Goal: Task Accomplishment & Management: Manage account settings

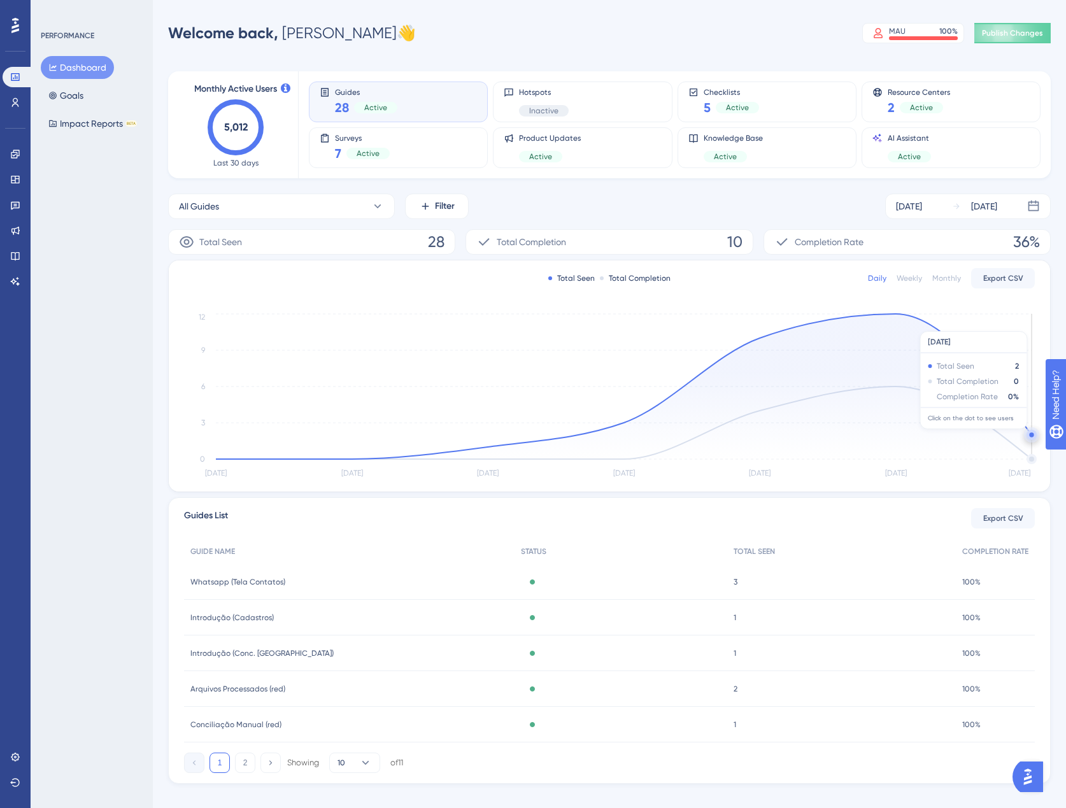
click at [1032, 436] on circle at bounding box center [1031, 434] width 4 height 4
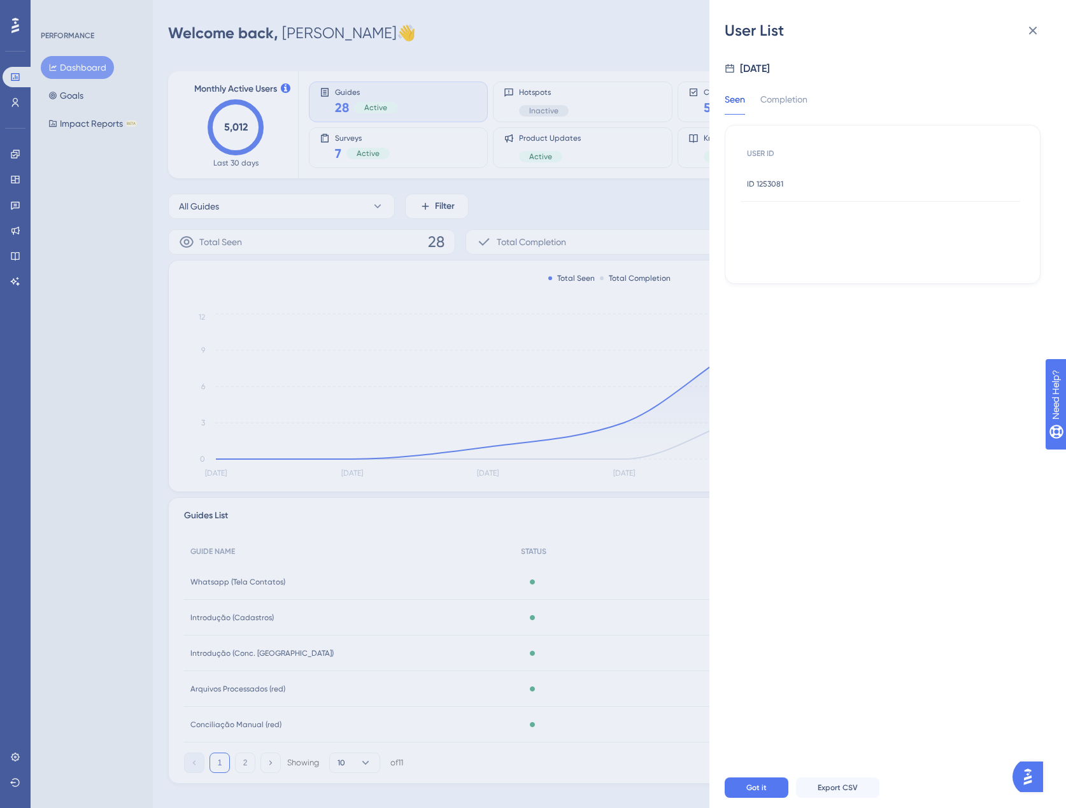
click at [781, 185] on span "ID 1253081" at bounding box center [765, 184] width 36 height 10
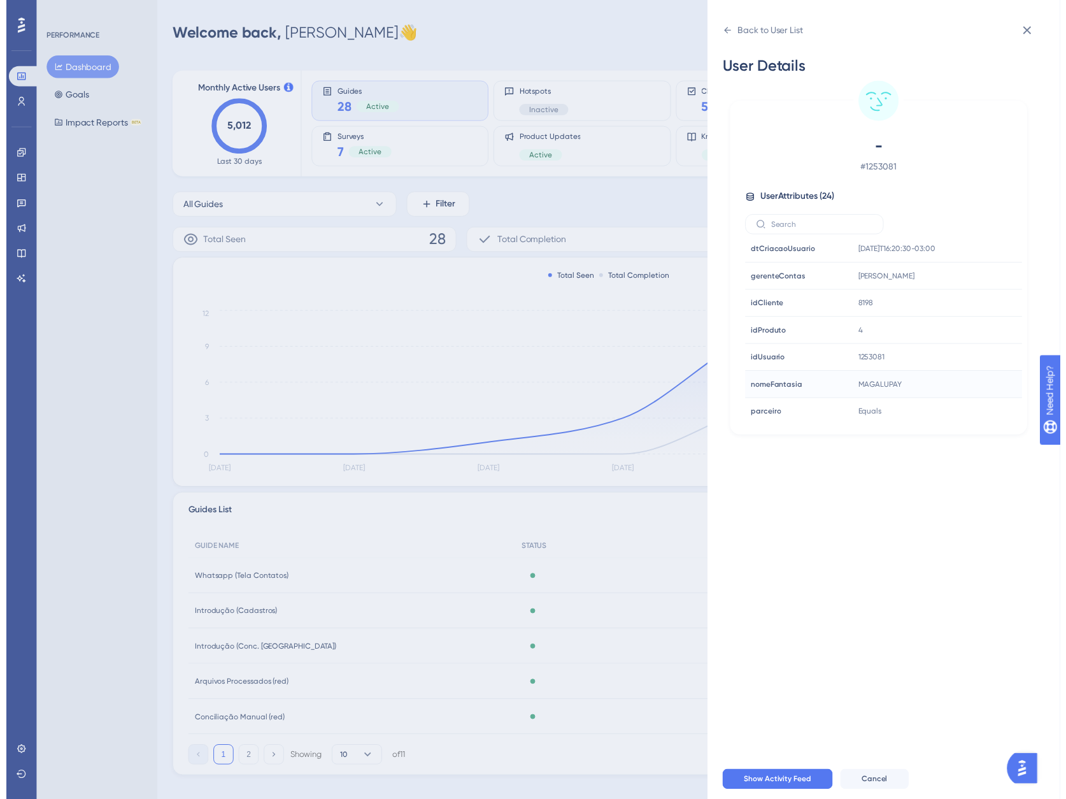
scroll to position [382, 0]
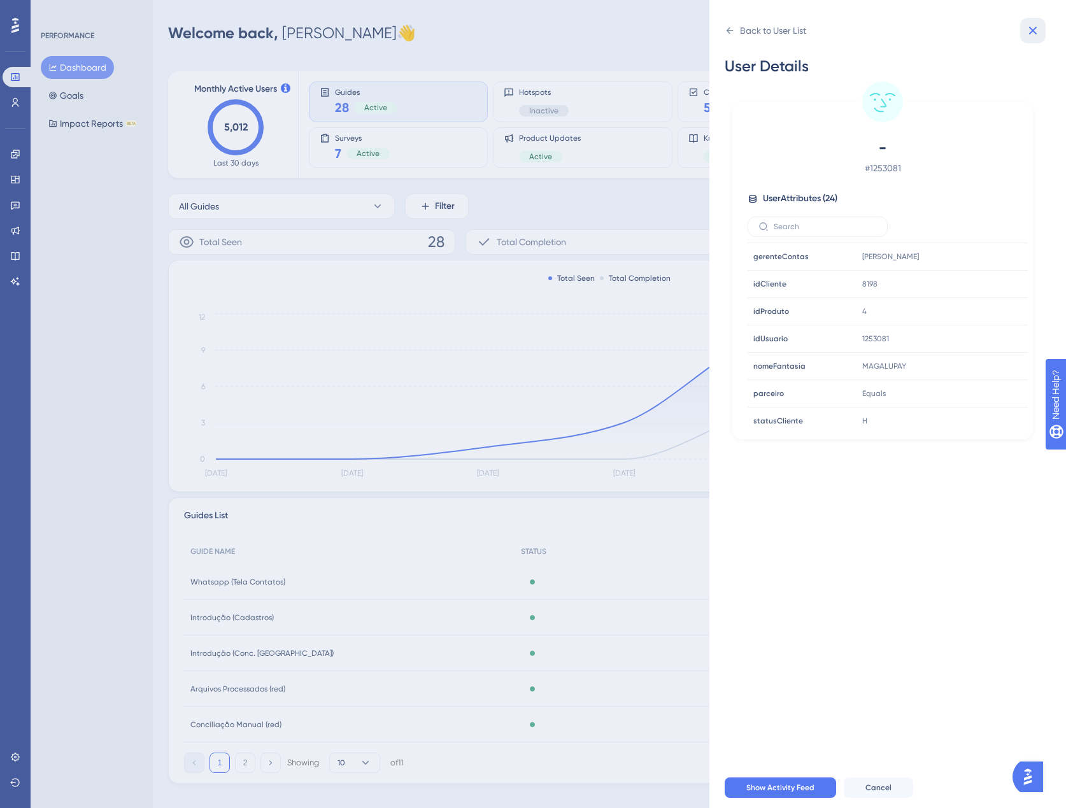
click at [1037, 22] on button at bounding box center [1032, 30] width 25 height 25
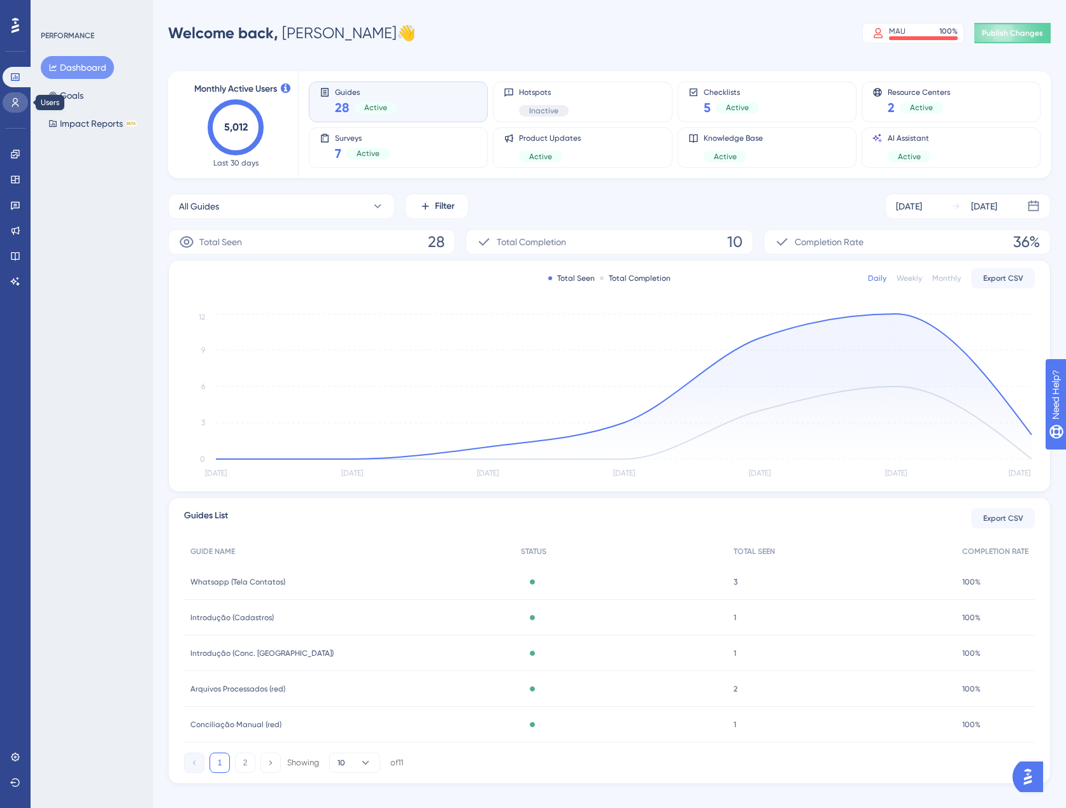
click at [16, 107] on icon at bounding box center [15, 102] width 10 height 10
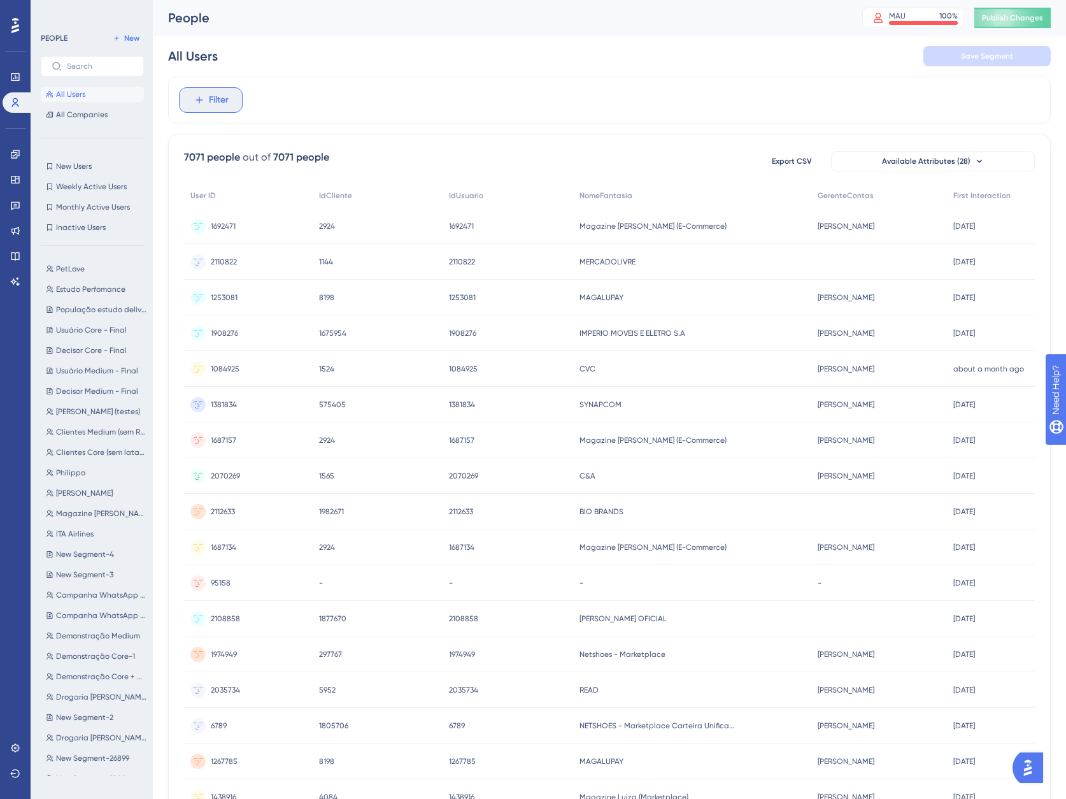
click at [225, 105] on span "Filter" at bounding box center [219, 99] width 20 height 15
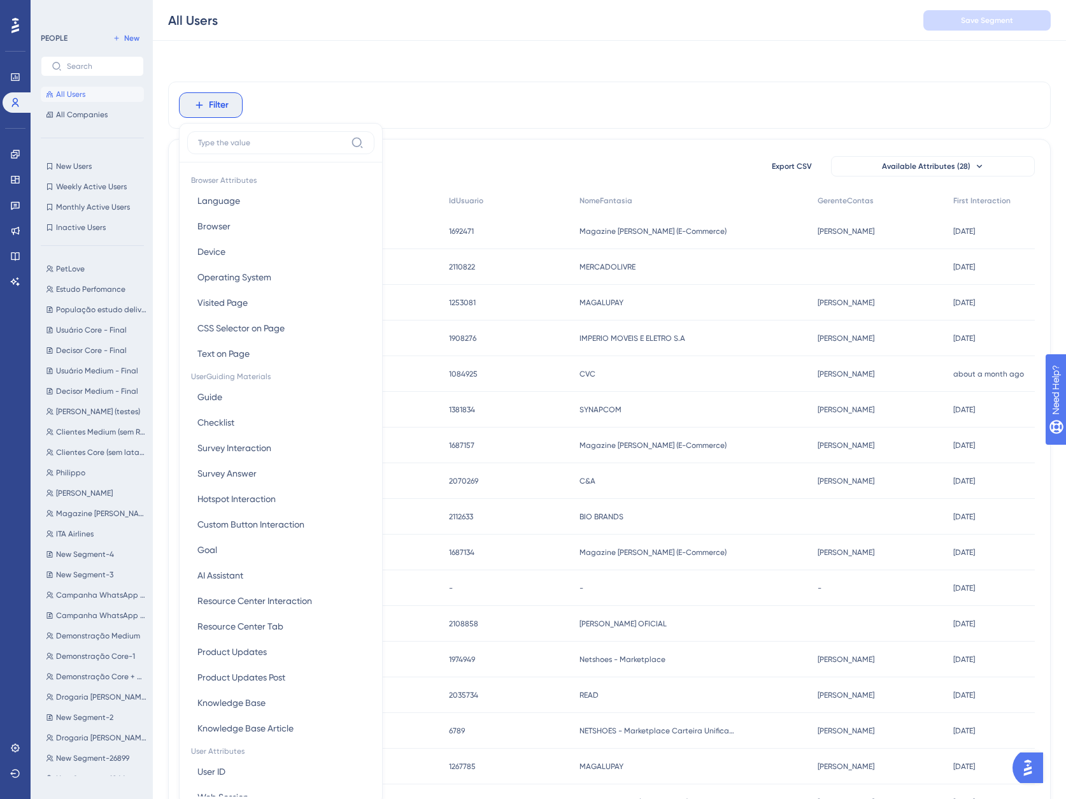
scroll to position [59, 0]
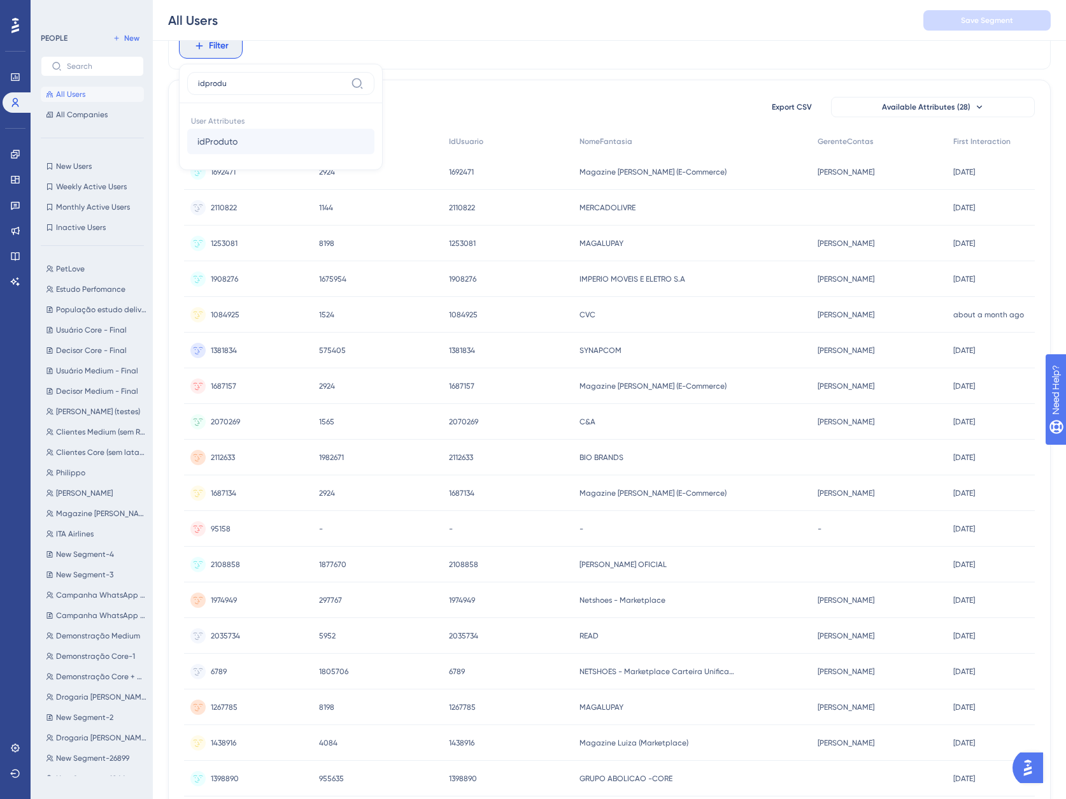
type input "idprodu"
click at [242, 137] on button "idProduto idProduto" at bounding box center [280, 141] width 187 height 25
click at [220, 155] on div "is" at bounding box center [262, 153] width 139 height 15
click at [231, 147] on input "010" at bounding box center [257, 148] width 102 height 15
type input "10"
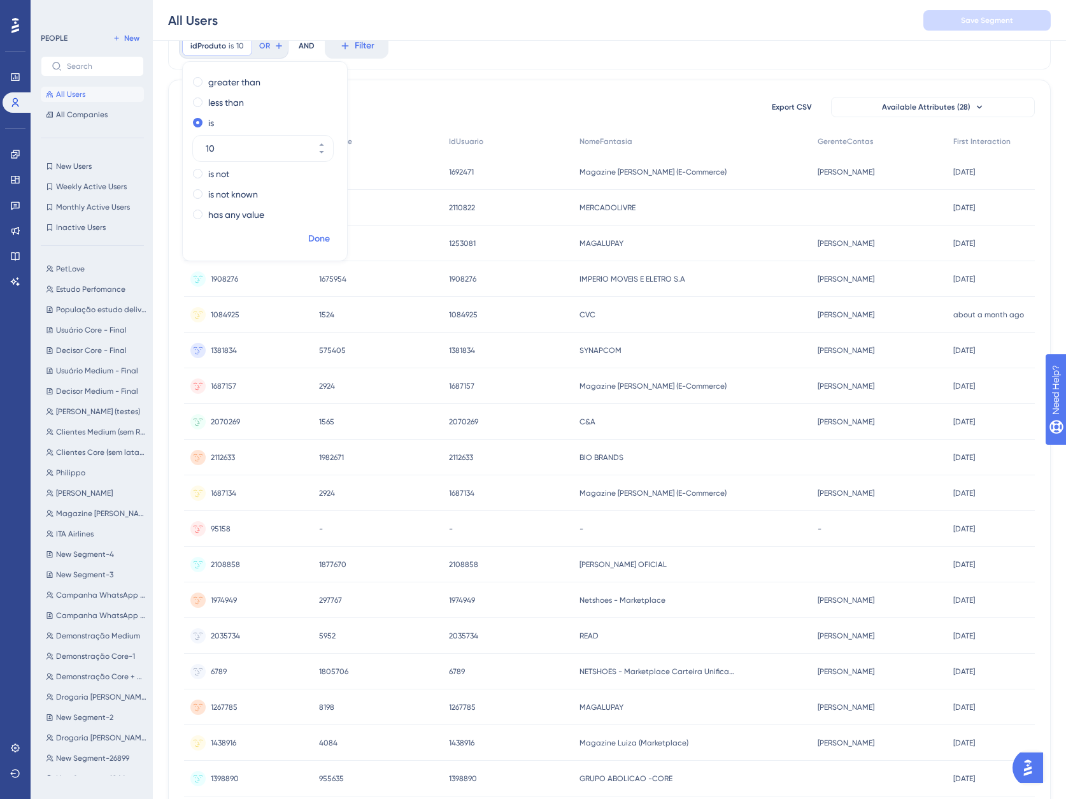
click at [318, 238] on span "Done" at bounding box center [319, 238] width 22 height 15
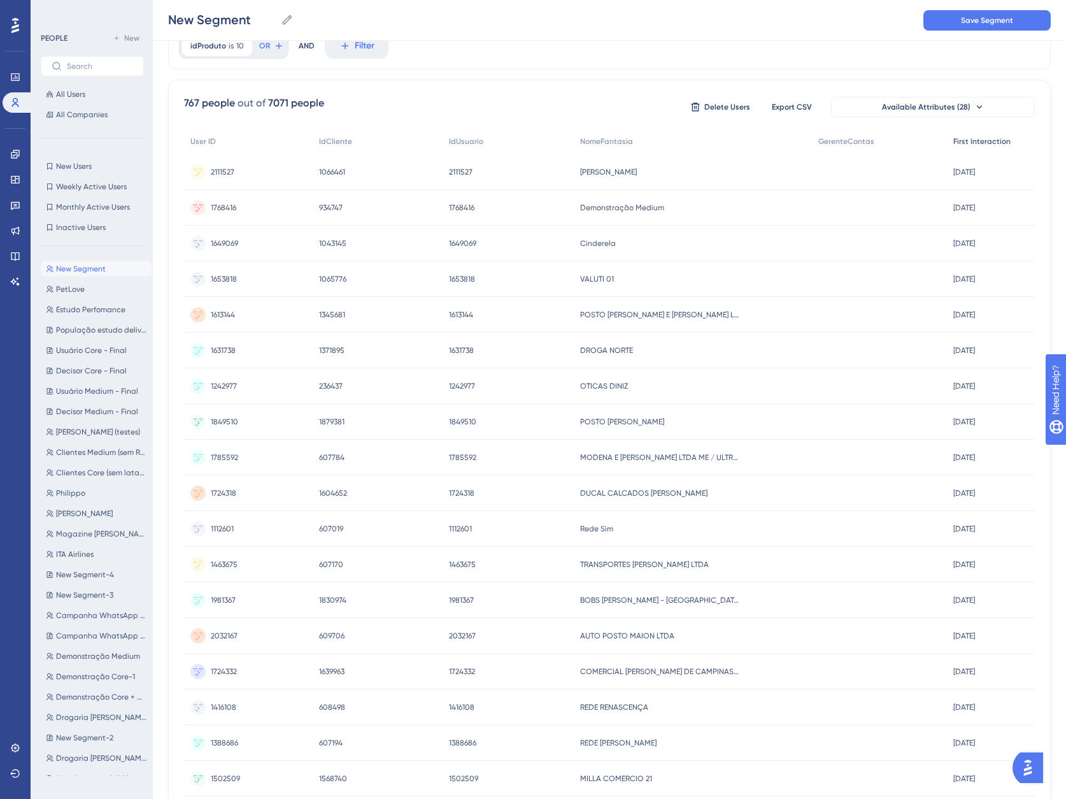
click at [992, 141] on span "First Interaction" at bounding box center [981, 141] width 57 height 10
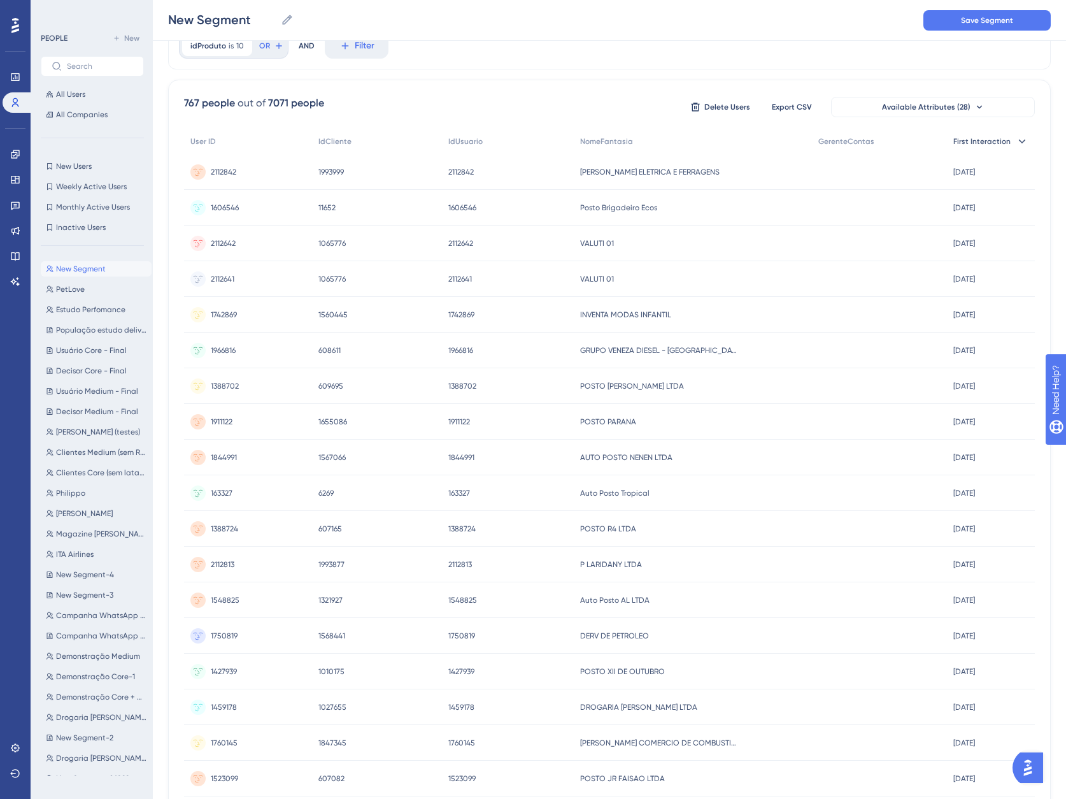
click at [991, 142] on span "First Interaction" at bounding box center [981, 141] width 57 height 10
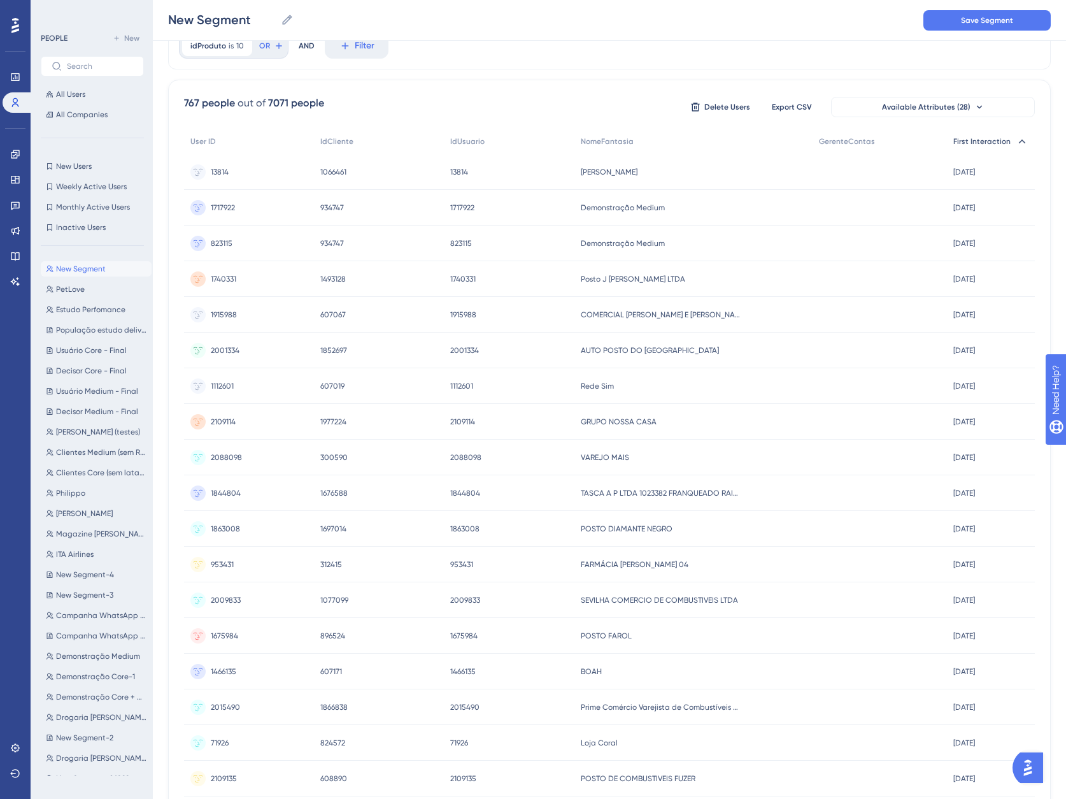
click at [1005, 148] on div "First Interaction" at bounding box center [991, 142] width 88 height 26
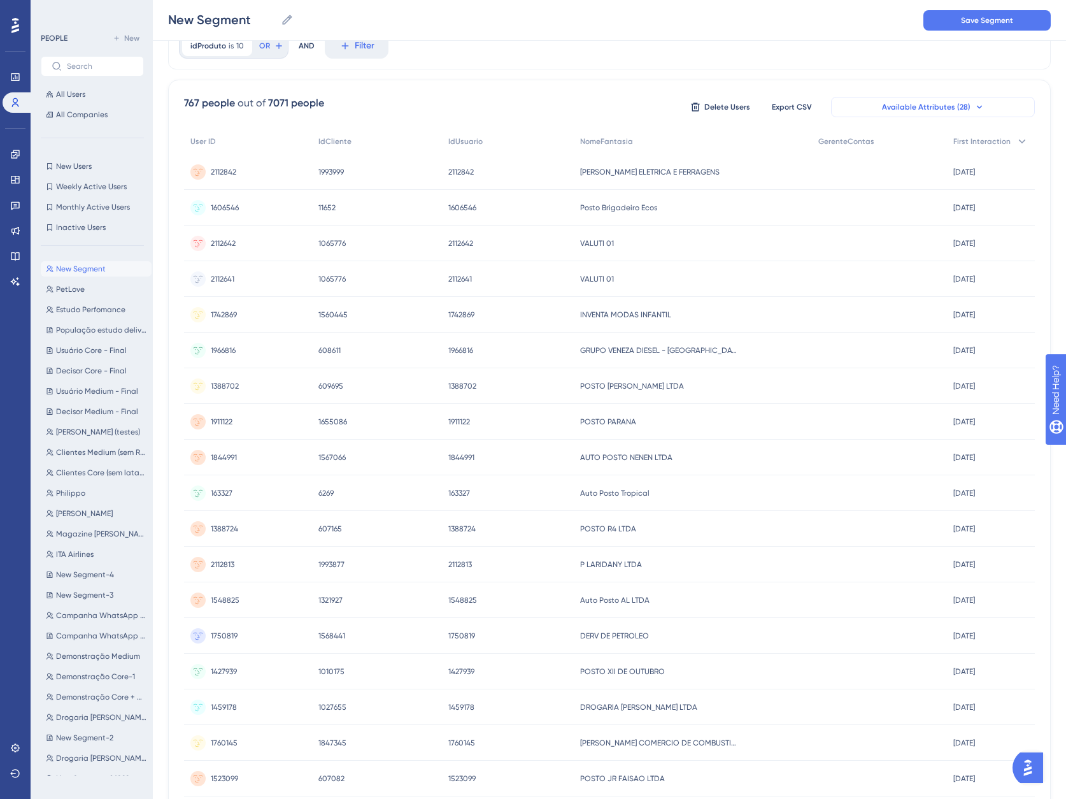
click at [902, 100] on button "Available Attributes (28)" at bounding box center [933, 107] width 204 height 20
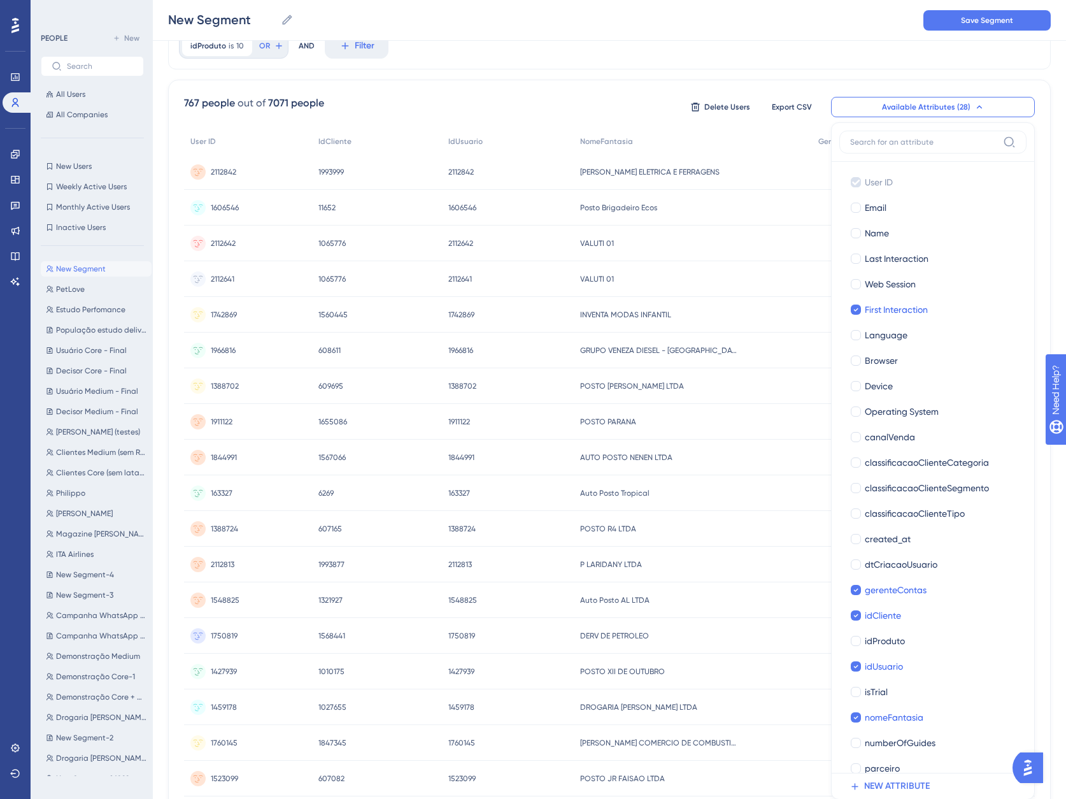
scroll to position [121, 0]
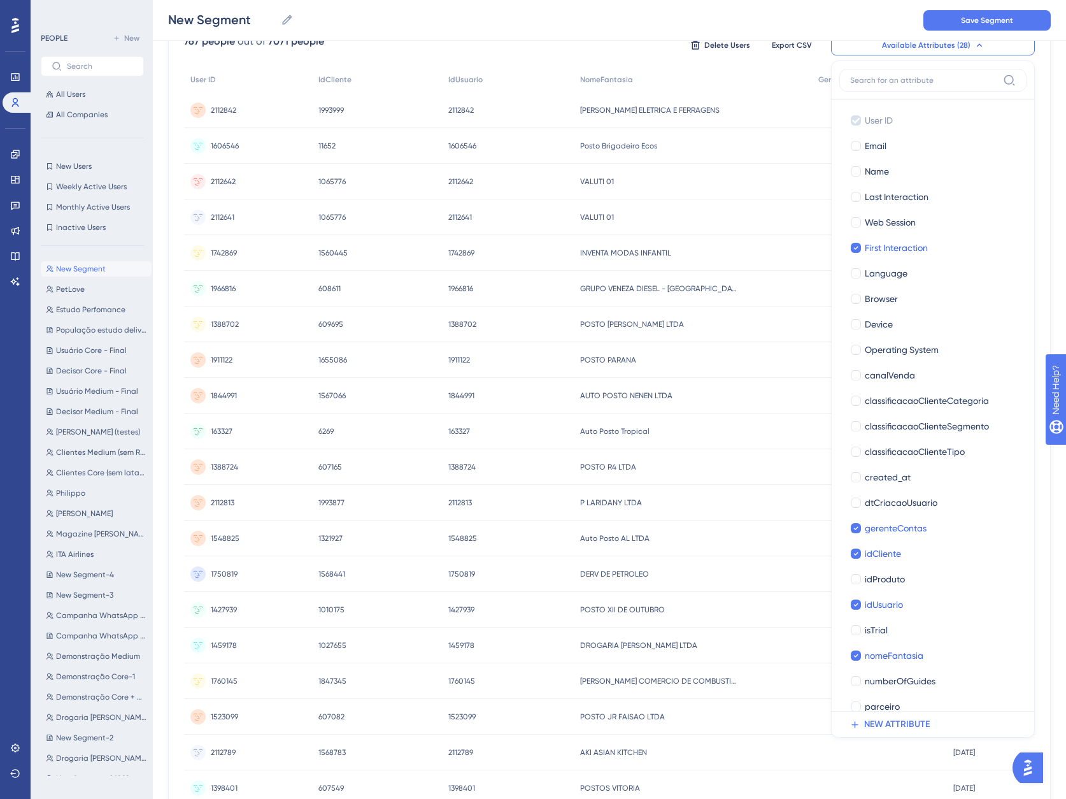
click at [902, 80] on input at bounding box center [924, 80] width 148 height 10
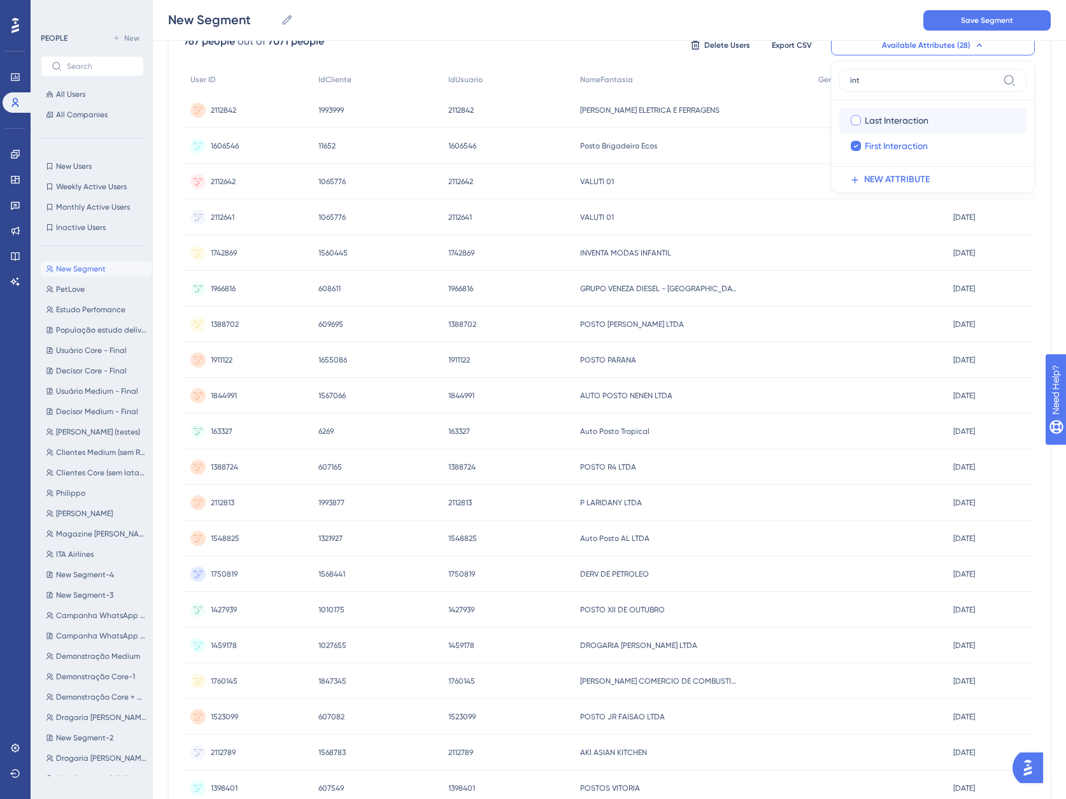
type input "int"
click at [892, 121] on span "Last Interaction" at bounding box center [897, 120] width 64 height 15
checkbox input "true"
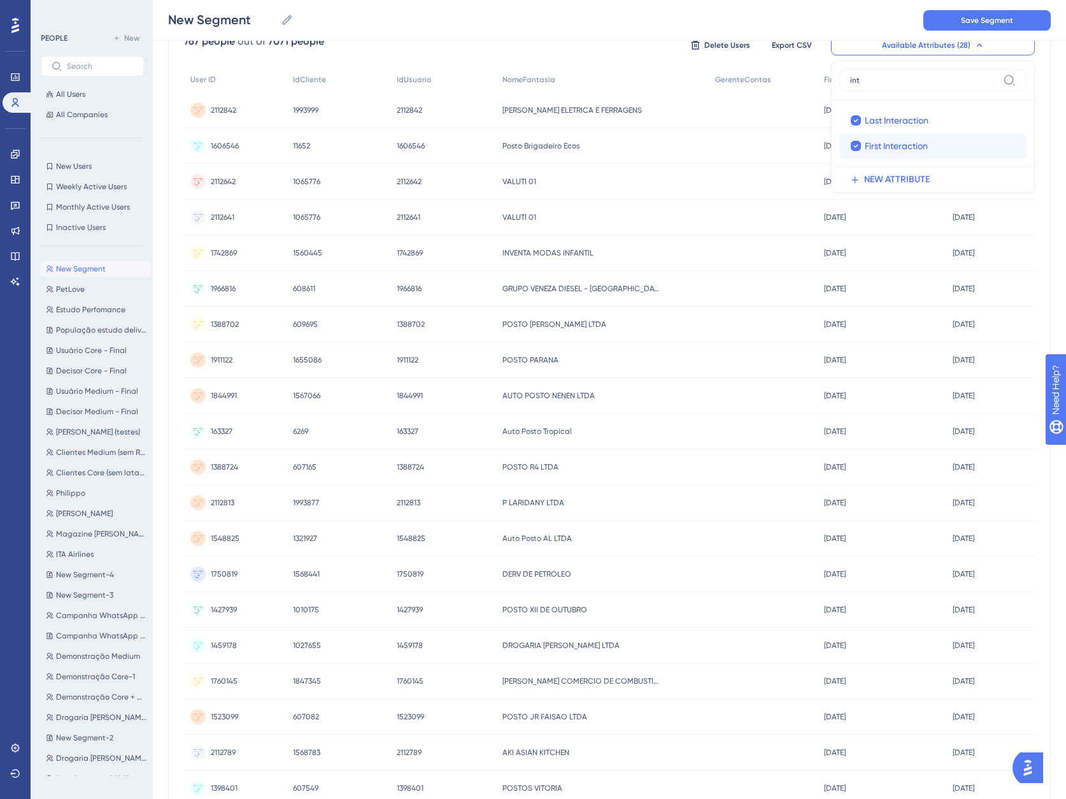
click at [877, 153] on label "First Interaction First Interaction" at bounding box center [932, 145] width 187 height 25
click at [857, 146] on input "First Interaction" at bounding box center [856, 146] width 1 height 1
checkbox input "true"
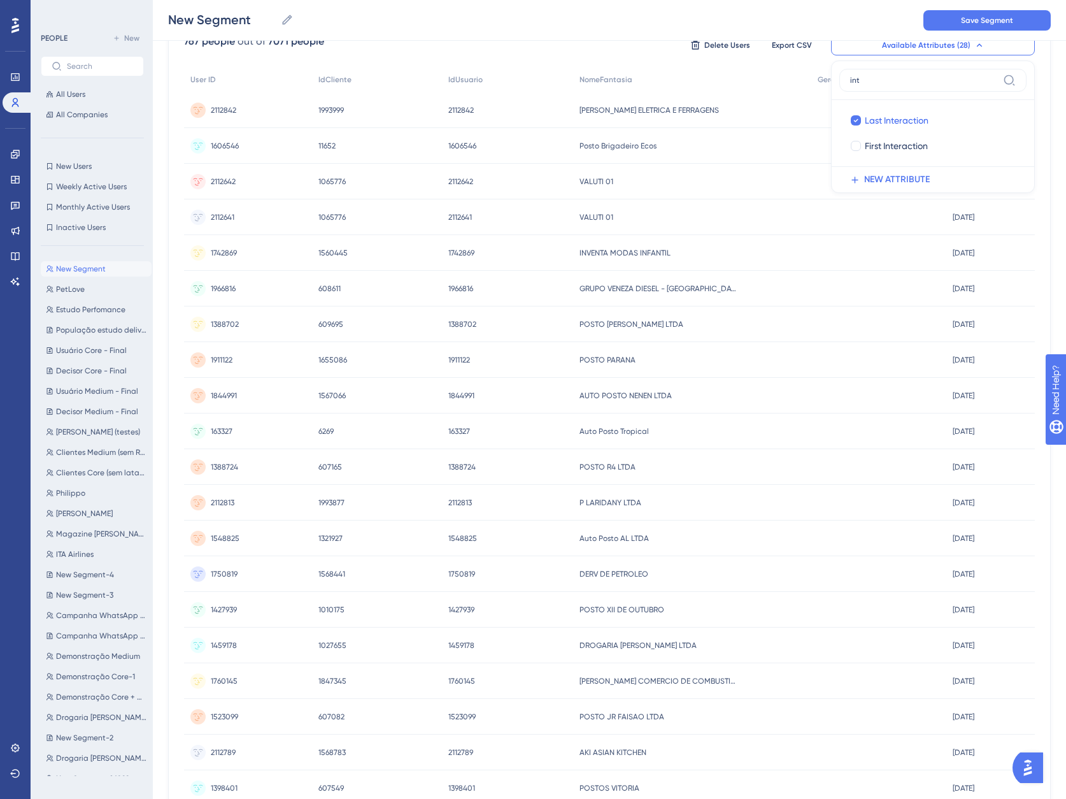
click at [618, 42] on div "767 people out of 7071 people Delete Users Export CSV Available Attributes (28)…" at bounding box center [609, 45] width 851 height 23
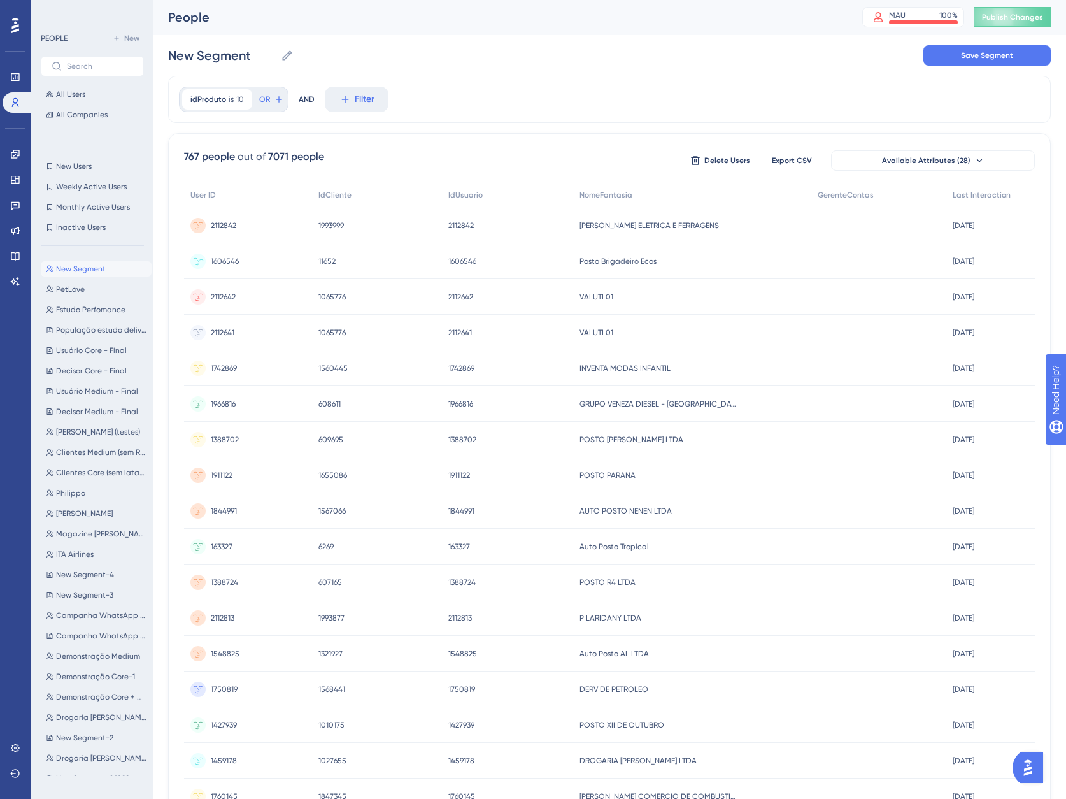
scroll to position [0, 0]
click at [357, 103] on span "Filter" at bounding box center [365, 99] width 20 height 15
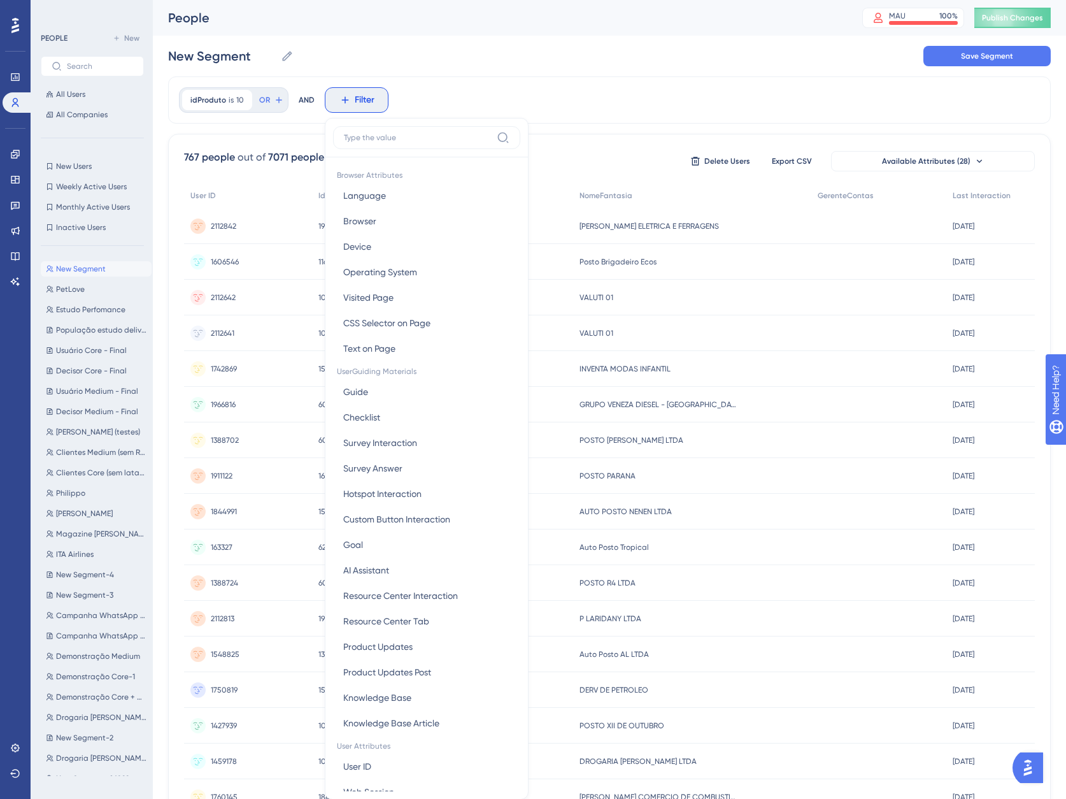
scroll to position [53, 0]
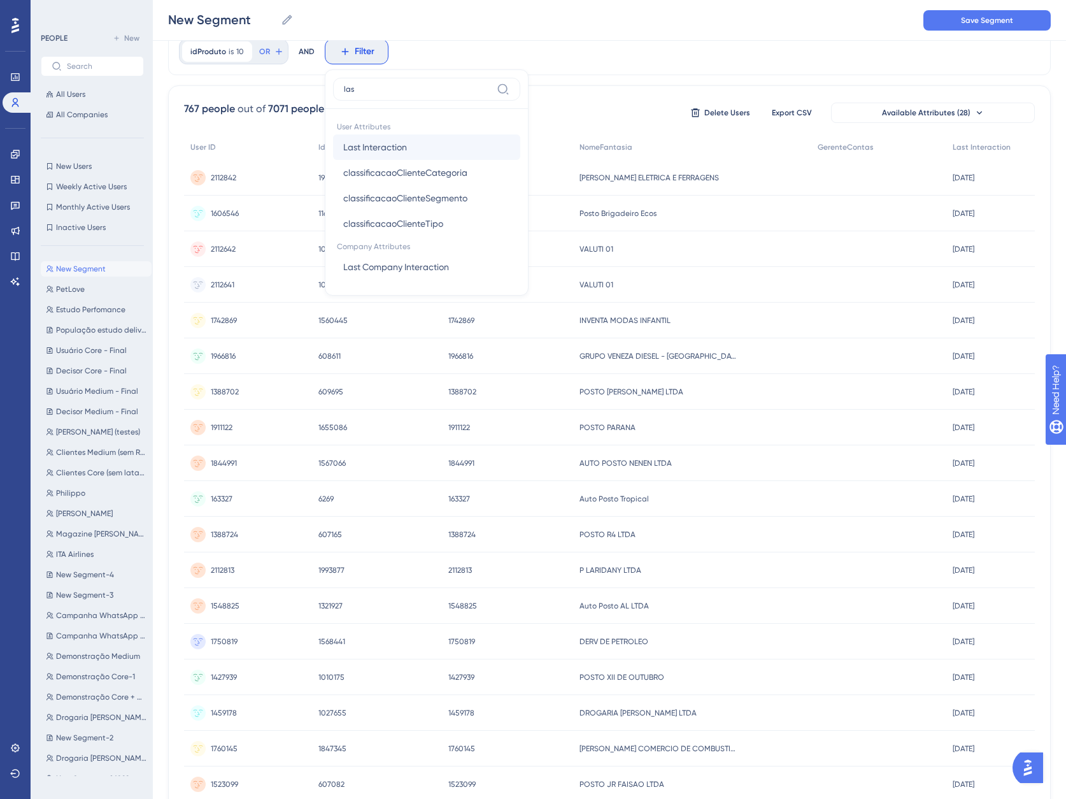
type input "las"
click at [402, 139] on button "Last Interaction Last Interaction" at bounding box center [426, 146] width 187 height 25
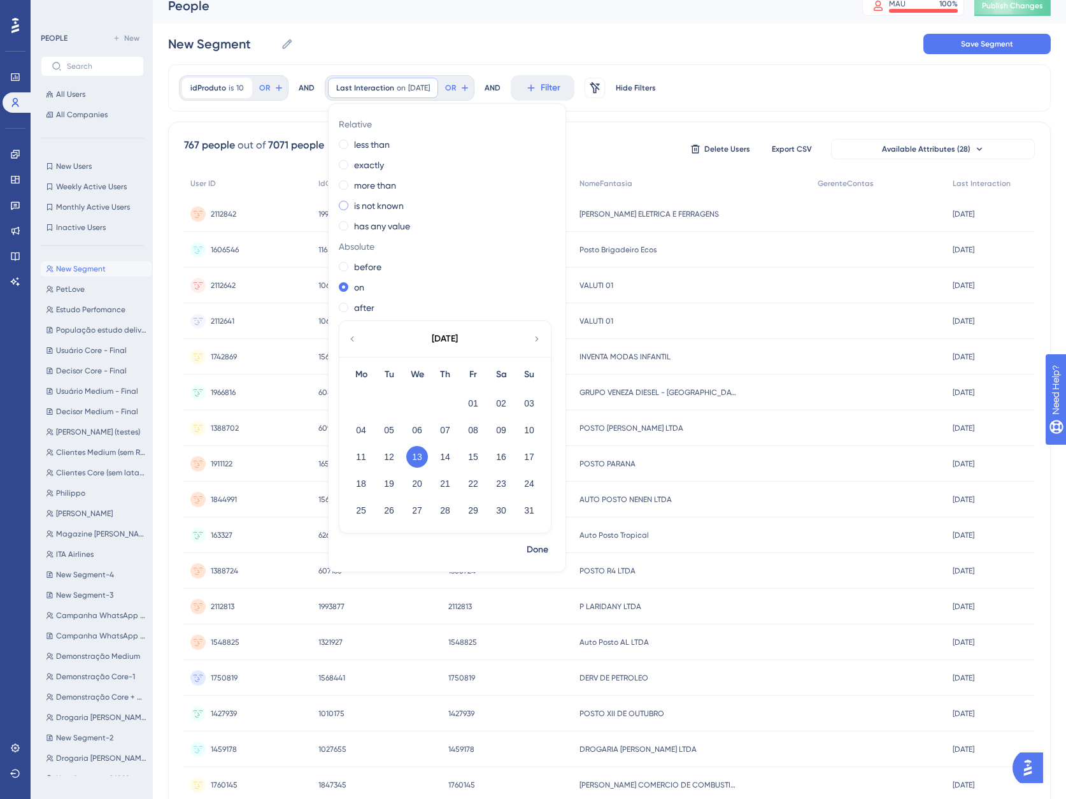
scroll to position [0, 0]
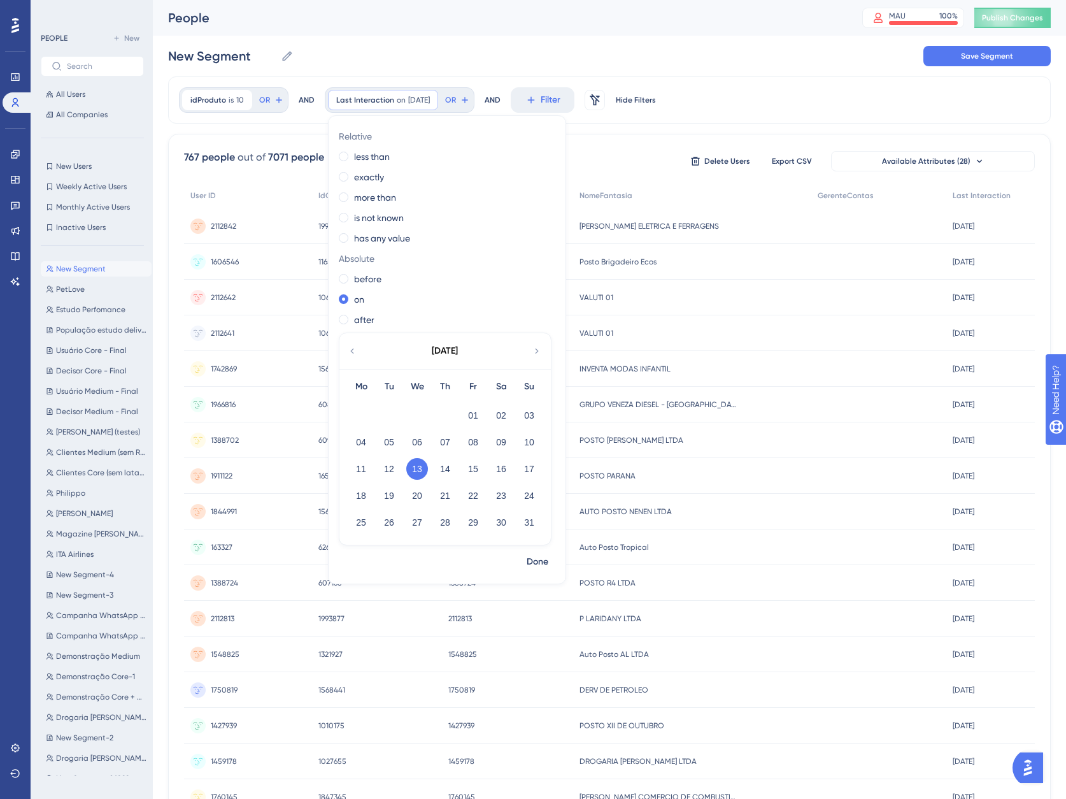
click at [336, 148] on div "Relative less than exactly more than is not known has any value Absolute before…" at bounding box center [447, 338] width 237 height 424
click at [343, 151] on div "less than" at bounding box center [444, 156] width 211 height 15
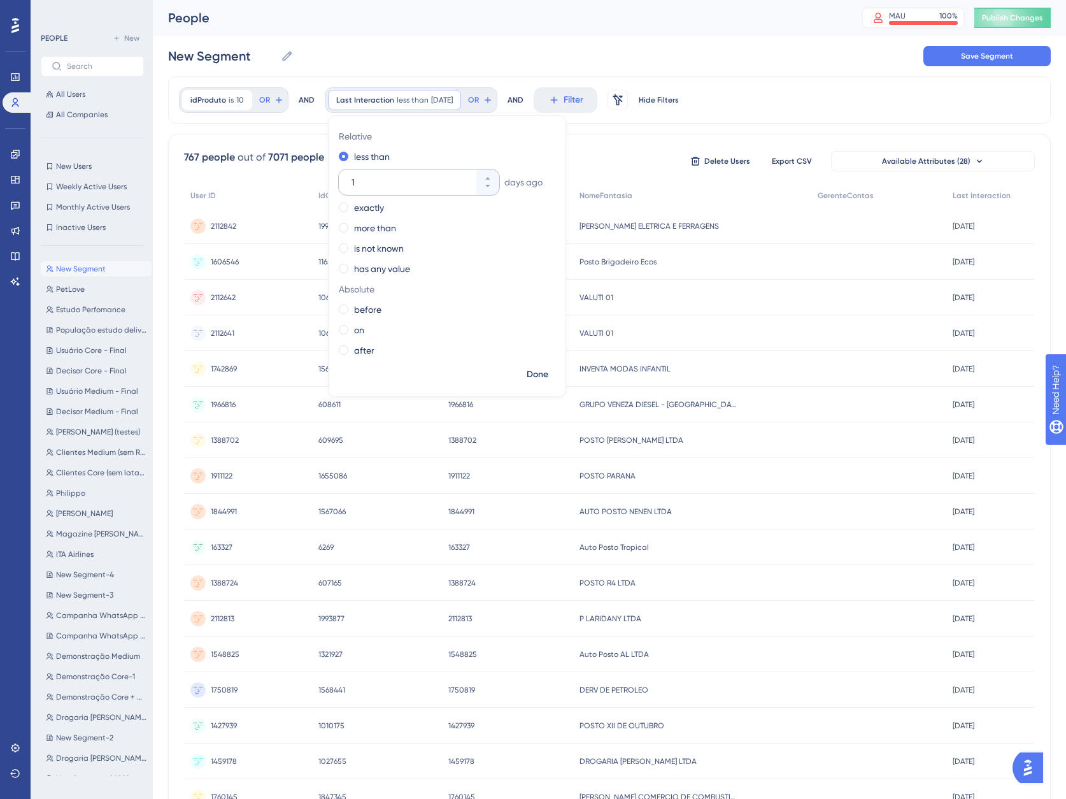
click at [359, 176] on input "1" at bounding box center [413, 182] width 122 height 15
type input "30"
click at [543, 372] on span "Done" at bounding box center [538, 374] width 22 height 15
click at [1011, 192] on div "Last Interaction" at bounding box center [990, 196] width 89 height 26
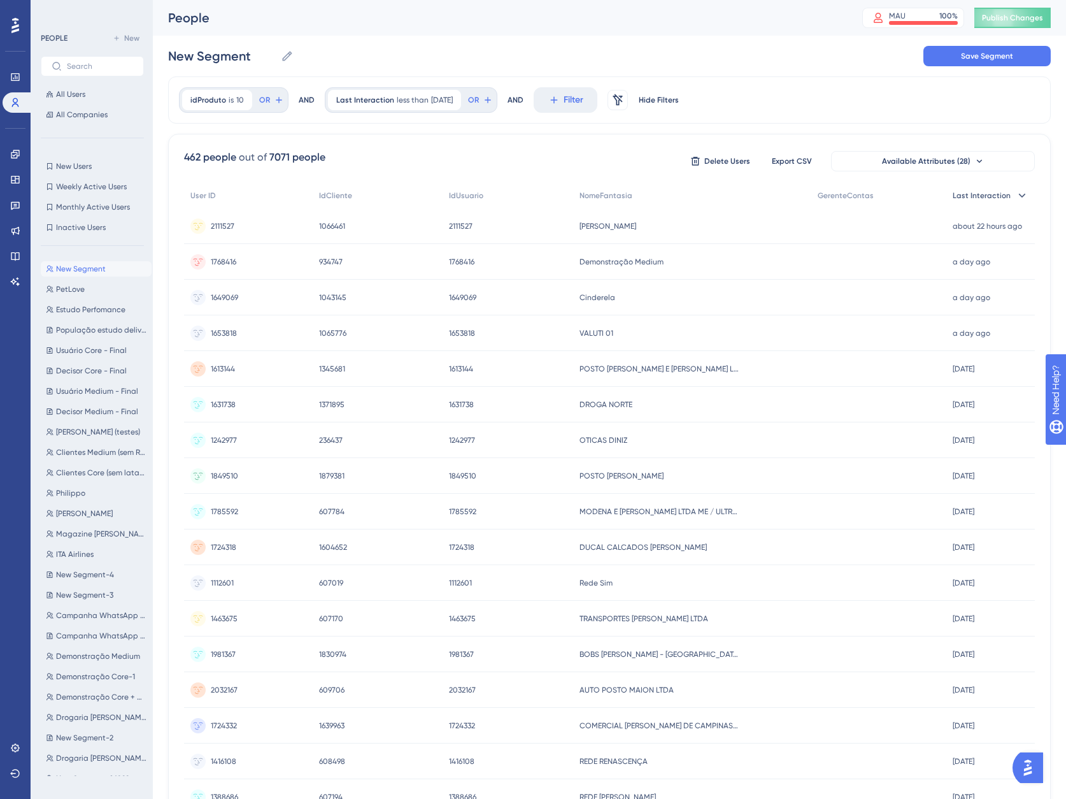
click at [1001, 197] on span "Last Interaction" at bounding box center [982, 195] width 58 height 10
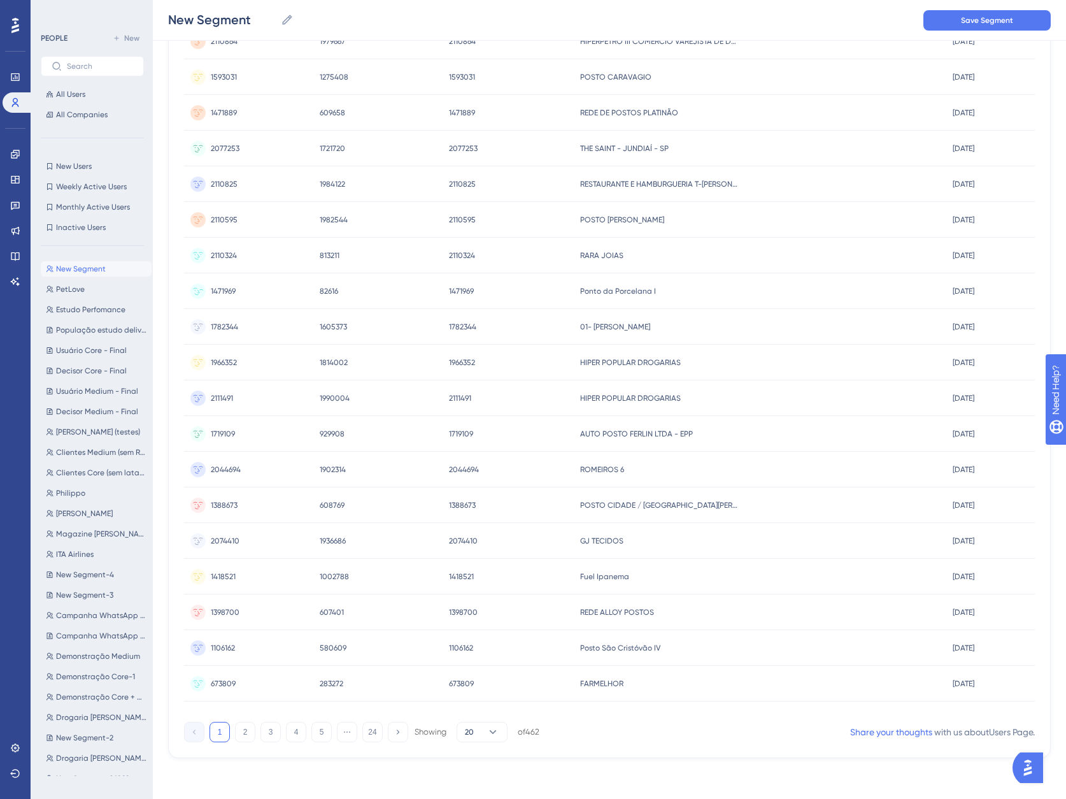
scroll to position [98, 0]
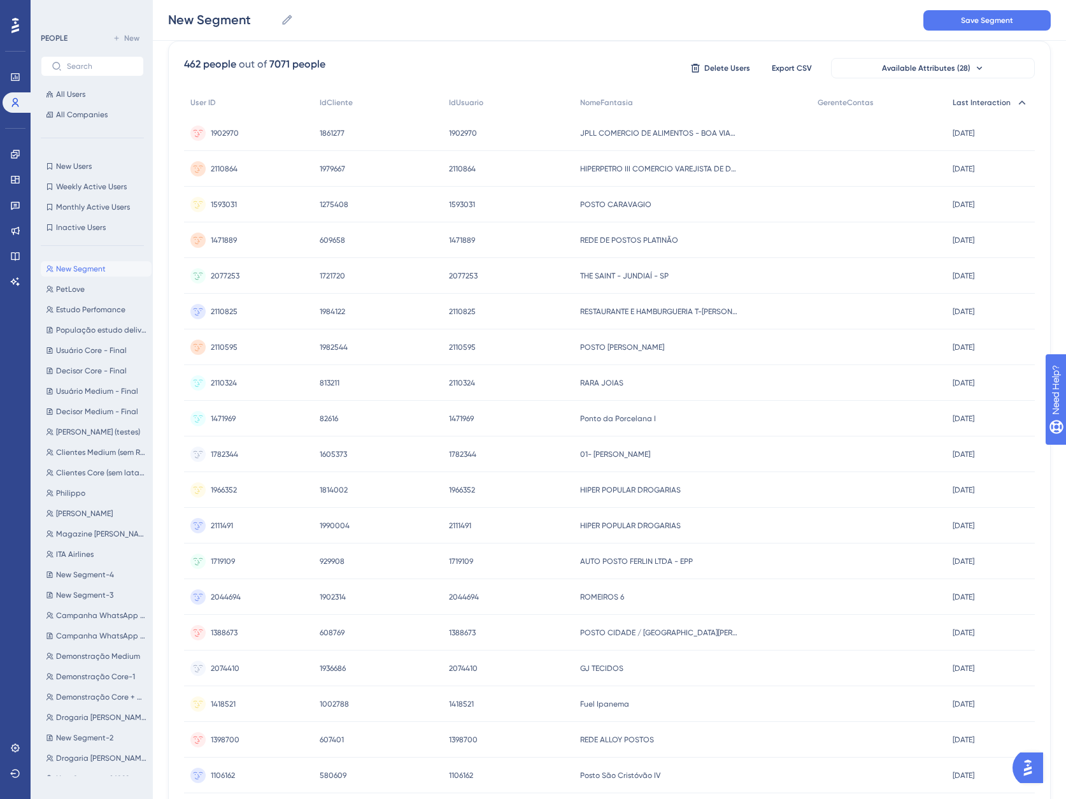
click at [1003, 102] on span "Last Interaction" at bounding box center [982, 102] width 58 height 10
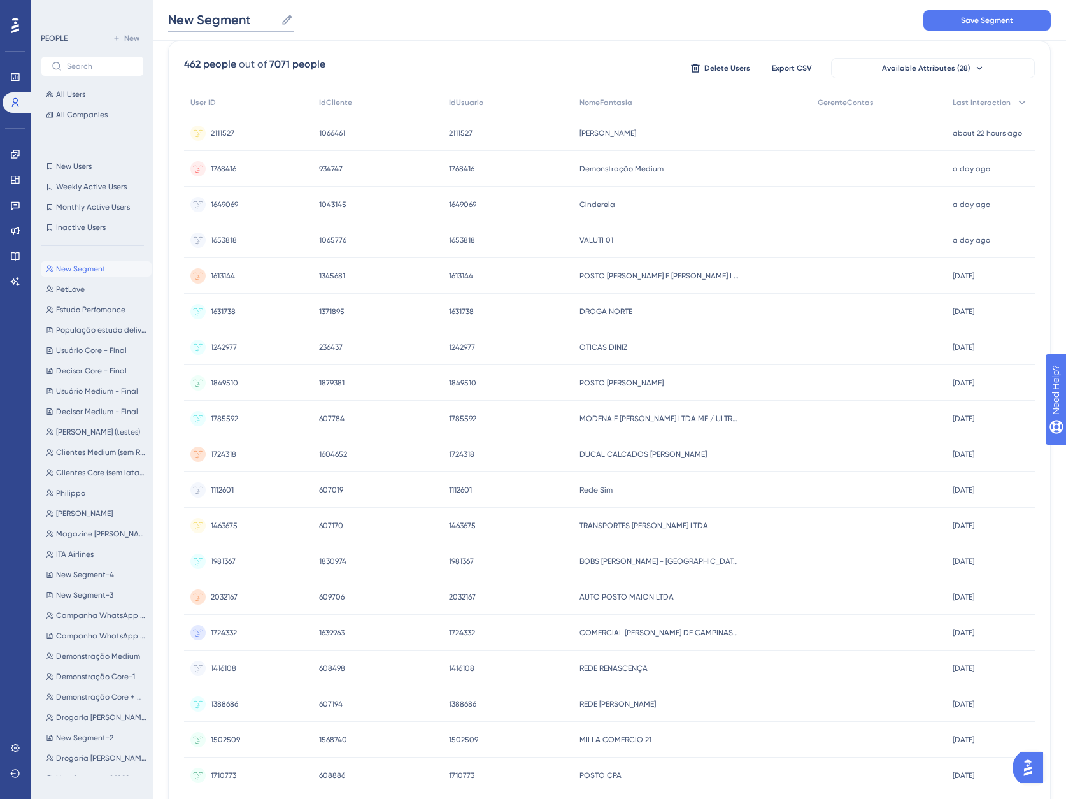
click at [211, 15] on input "New Segment" at bounding box center [222, 20] width 108 height 18
drag, startPoint x: 252, startPoint y: 22, endPoint x: 96, endPoint y: 17, distance: 155.5
click at [153, 16] on div "Performance Users Engagement Widgets Feedback Product Updates Knowledge Base AI…" at bounding box center [609, 404] width 913 height 1004
click at [96, 17] on div "PEOPLE New All Users All Companies New Users New Users Weekly Active Users Week…" at bounding box center [92, 399] width 122 height 799
click at [242, 25] on input "New Segment" at bounding box center [222, 20] width 108 height 18
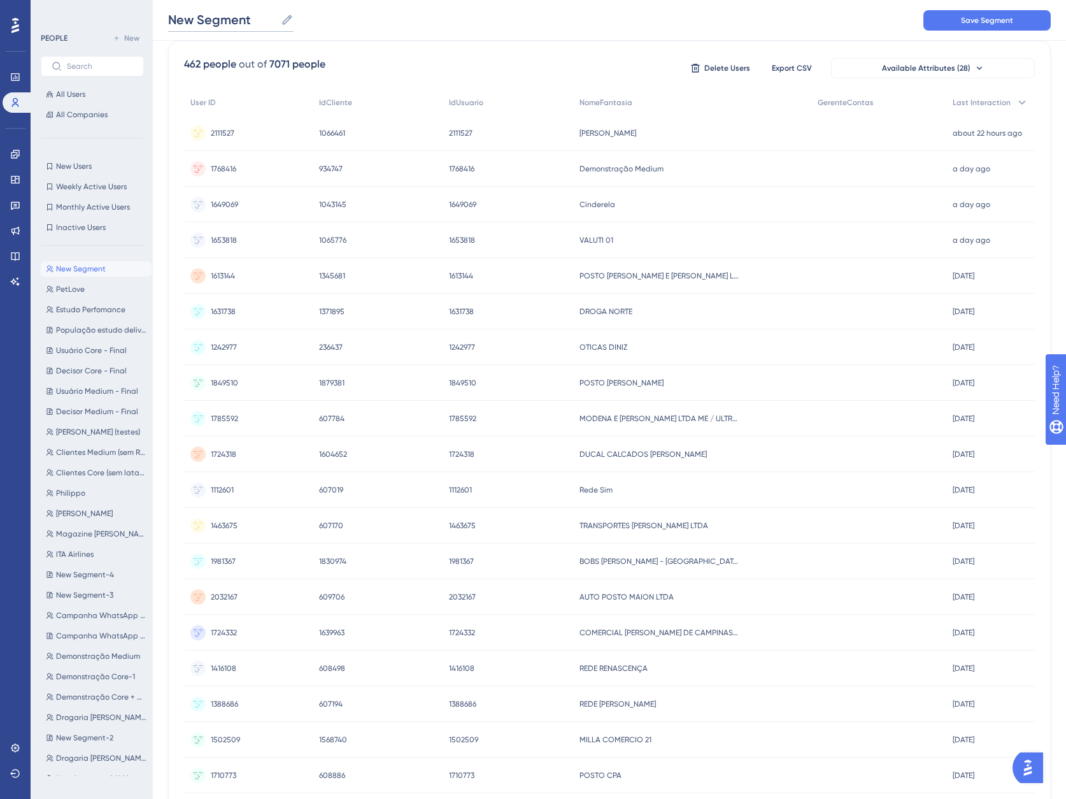
drag, startPoint x: 255, startPoint y: 18, endPoint x: 162, endPoint y: 20, distance: 93.0
click at [162, 20] on div "New Segment New Segment Save Segment" at bounding box center [609, 20] width 913 height 41
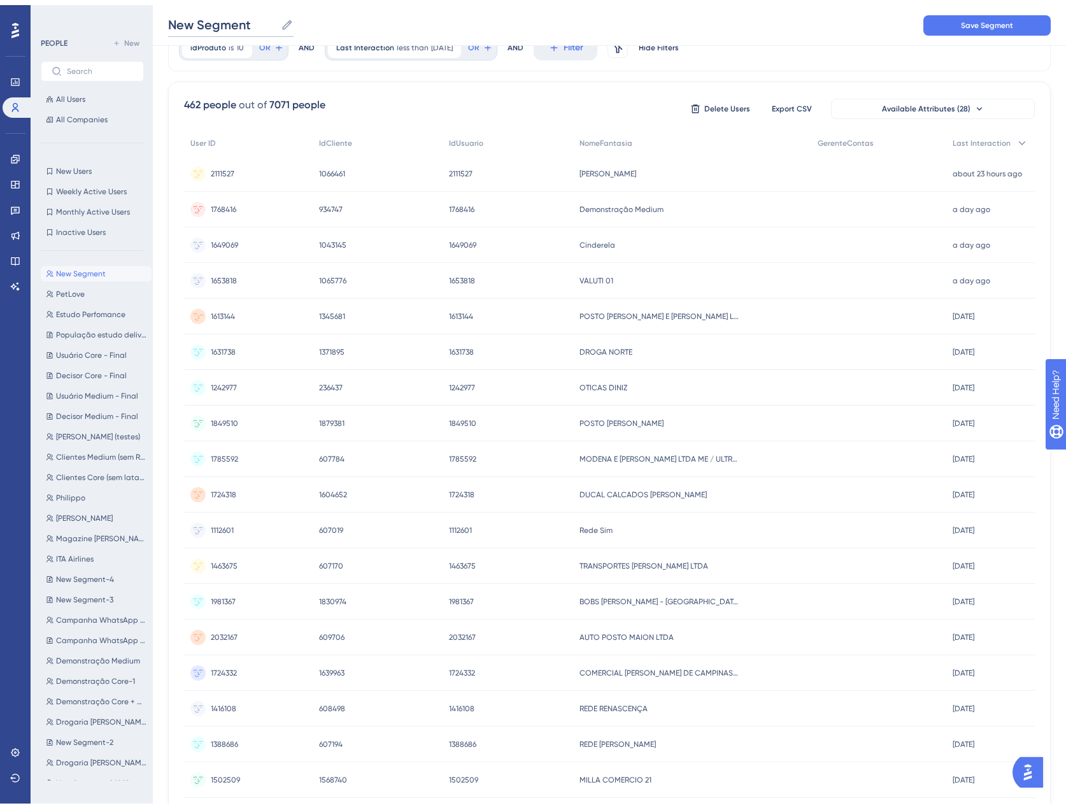
scroll to position [0, 0]
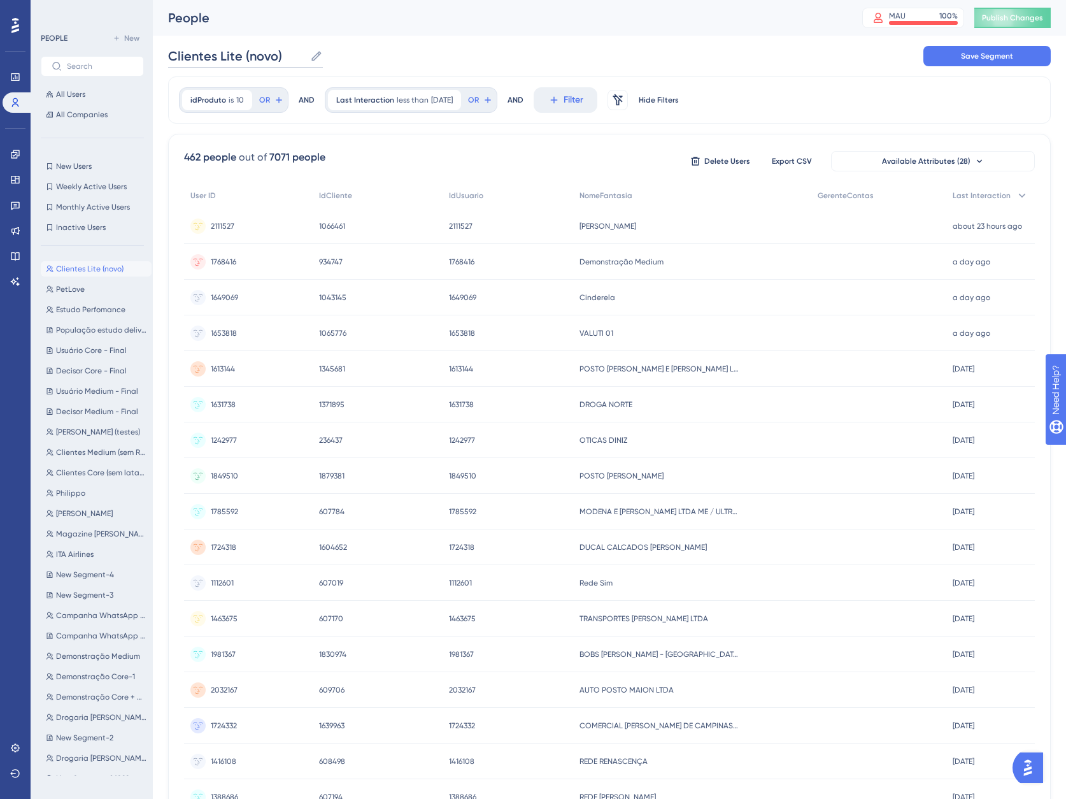
type input "Clientes Lite (novo)"
click at [659, 33] on div "People MAU 100 % Click to see add-on and upgrade options Publish Changes" at bounding box center [609, 18] width 913 height 36
click at [1018, 57] on button "Save Segment" at bounding box center [987, 56] width 127 height 20
click at [232, 225] on span "2111527" at bounding box center [223, 226] width 24 height 10
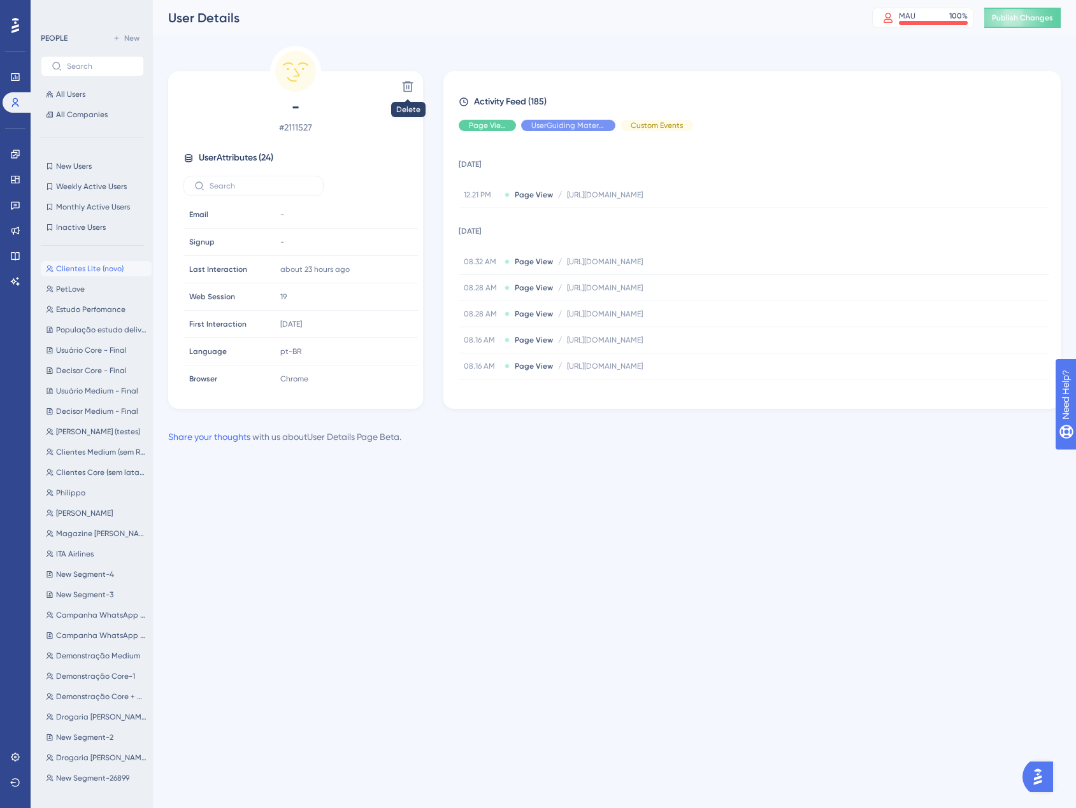
click at [104, 264] on span "Clientes Lite (novo)" at bounding box center [90, 269] width 68 height 10
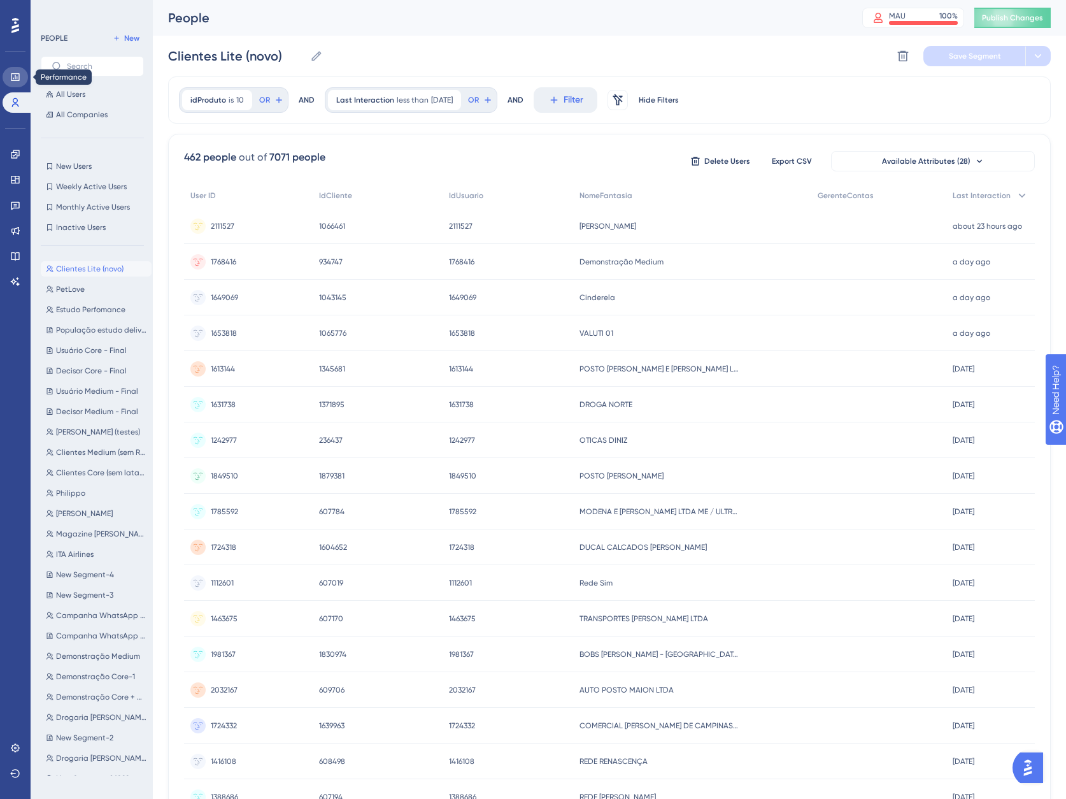
drag, startPoint x: 15, startPoint y: 82, endPoint x: 21, endPoint y: 94, distance: 13.4
click at [15, 82] on icon at bounding box center [15, 77] width 10 height 10
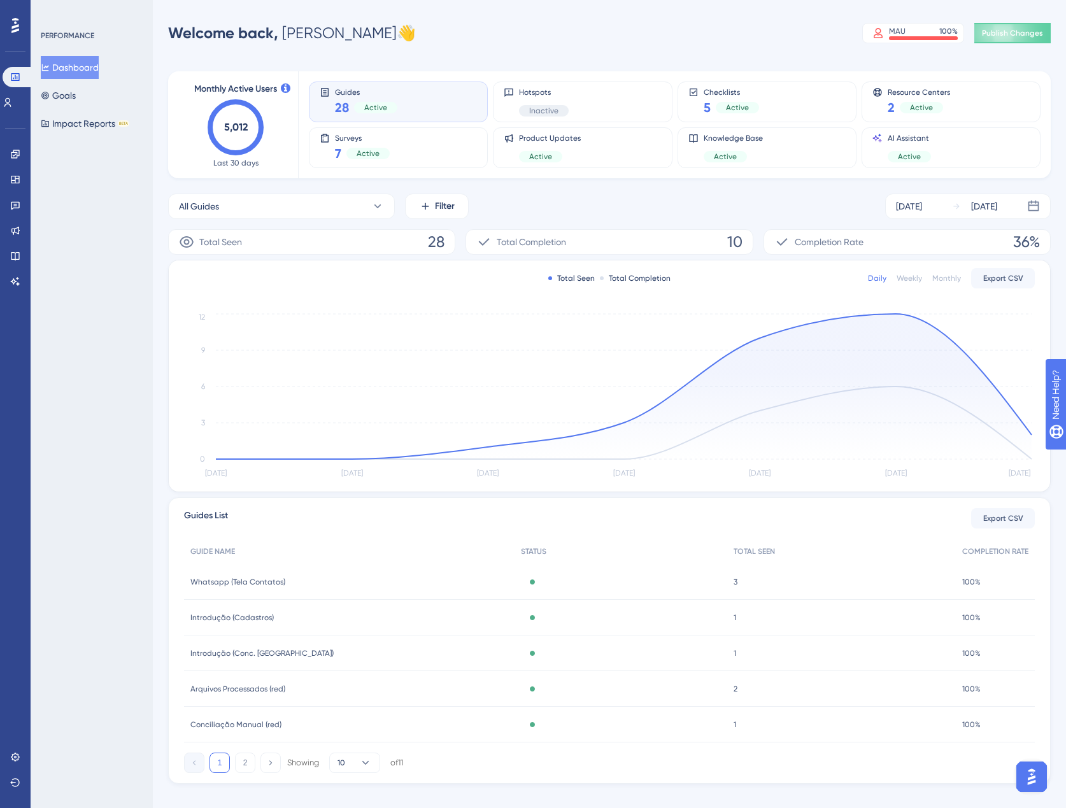
click at [233, 141] on icon "5,012" at bounding box center [236, 127] width 56 height 56
drag, startPoint x: 233, startPoint y: 141, endPoint x: 189, endPoint y: 126, distance: 46.9
click at [189, 126] on div "Monthly Active Users 5,012 Last 30 days" at bounding box center [236, 125] width 94 height 87
